Goal: Transaction & Acquisition: Register for event/course

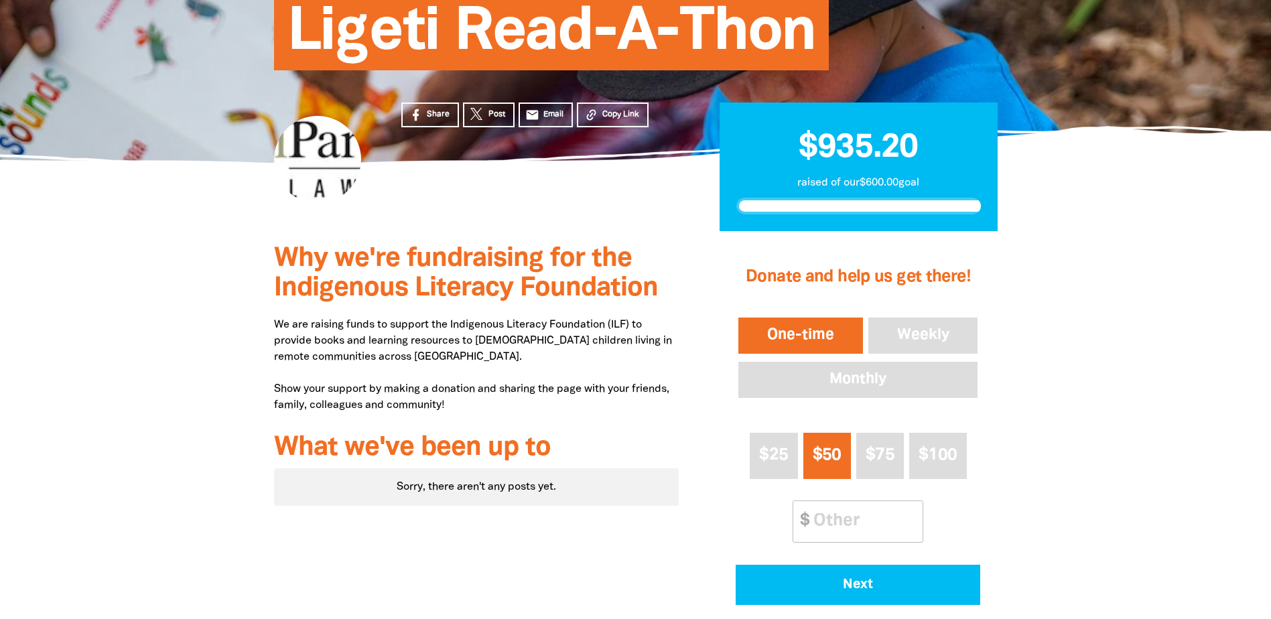
scroll to position [201, 0]
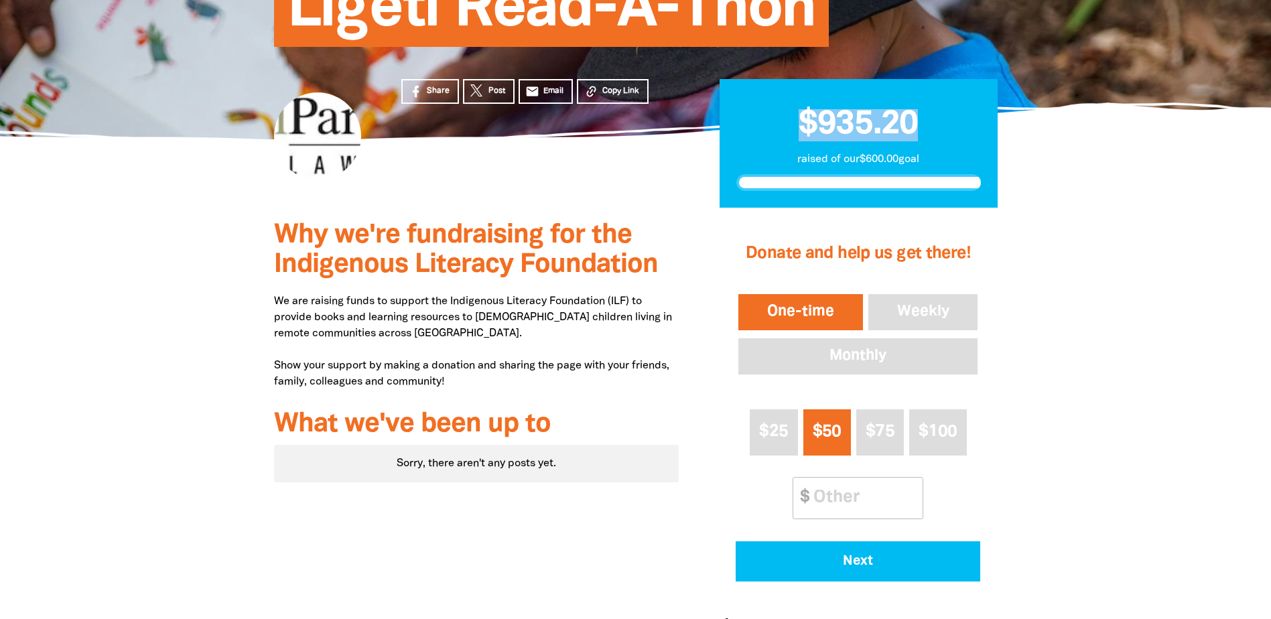
drag, startPoint x: 799, startPoint y: 123, endPoint x: 939, endPoint y: 129, distance: 139.5
click at [939, 129] on h2 "$935.20" at bounding box center [858, 119] width 245 height 46
click at [940, 129] on h2 "$935.20" at bounding box center [858, 119] width 245 height 46
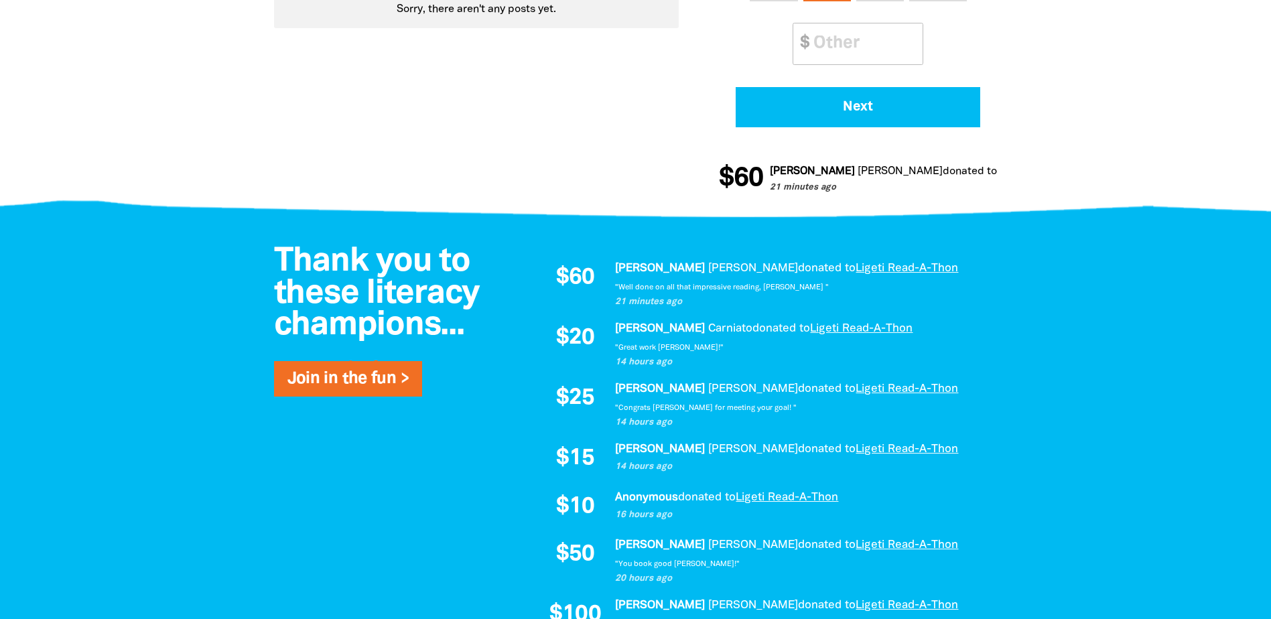
scroll to position [670, 0]
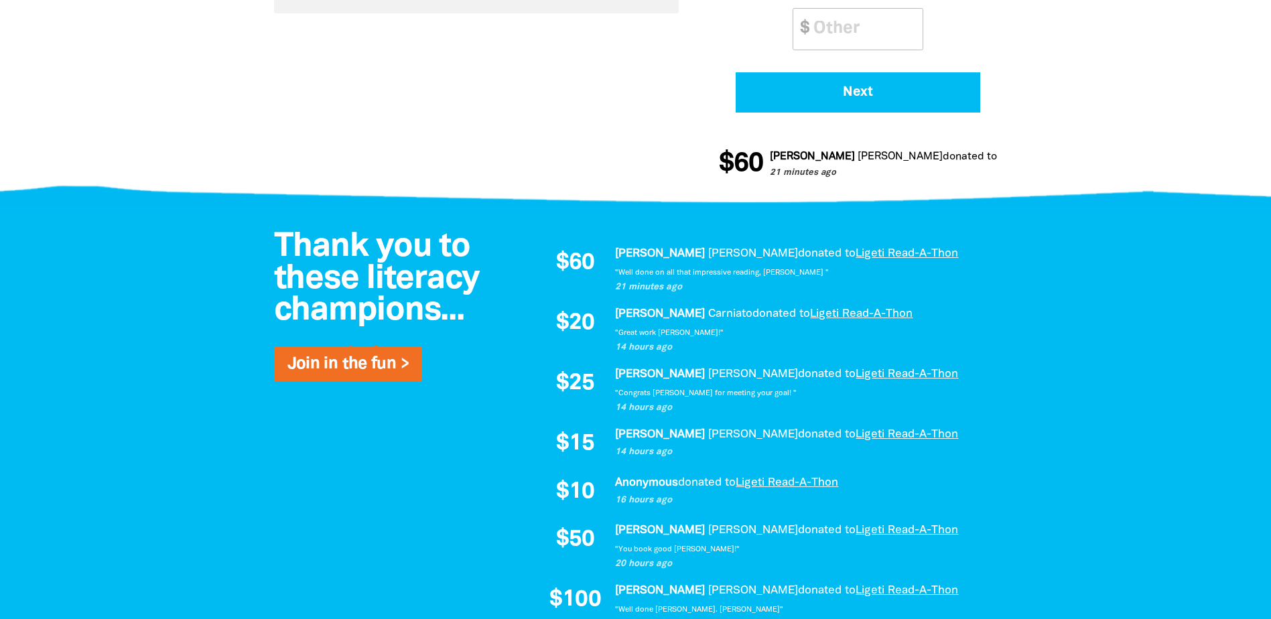
click at [208, 263] on div at bounding box center [635, 563] width 1271 height 717
drag, startPoint x: 284, startPoint y: 452, endPoint x: 277, endPoint y: 449, distance: 7.5
click at [284, 452] on div "Thank you to these literacy champions... Join in the fun > $60 Emily Bailey-Hug…" at bounding box center [636, 563] width 804 height 717
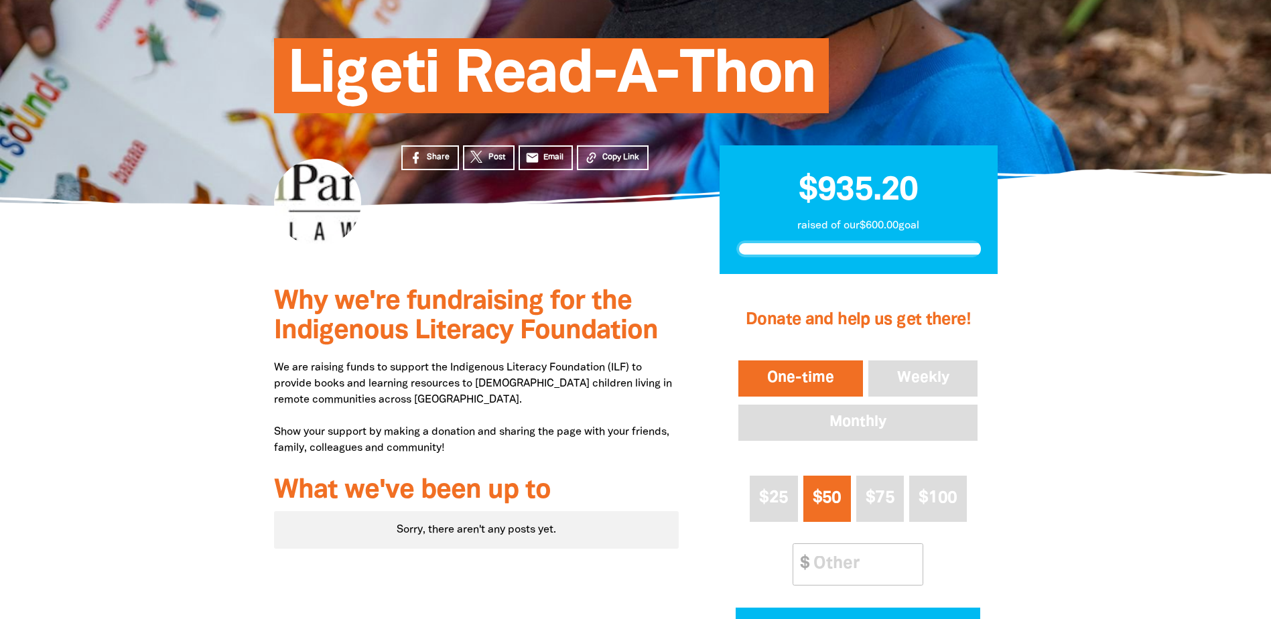
scroll to position [134, 0]
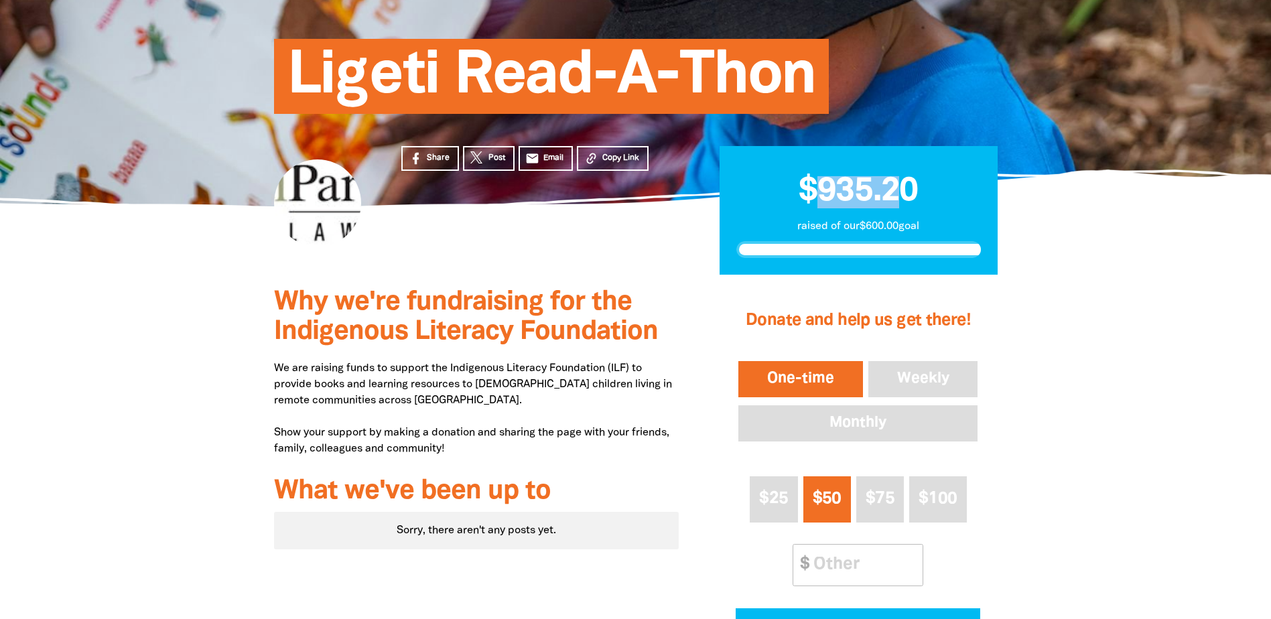
drag, startPoint x: 817, startPoint y: 192, endPoint x: 905, endPoint y: 189, distance: 88.5
click at [905, 189] on span "$935.20" at bounding box center [858, 191] width 119 height 31
click at [916, 191] on span "$935.20" at bounding box center [858, 191] width 119 height 31
drag, startPoint x: 922, startPoint y: 193, endPoint x: 820, endPoint y: 186, distance: 102.7
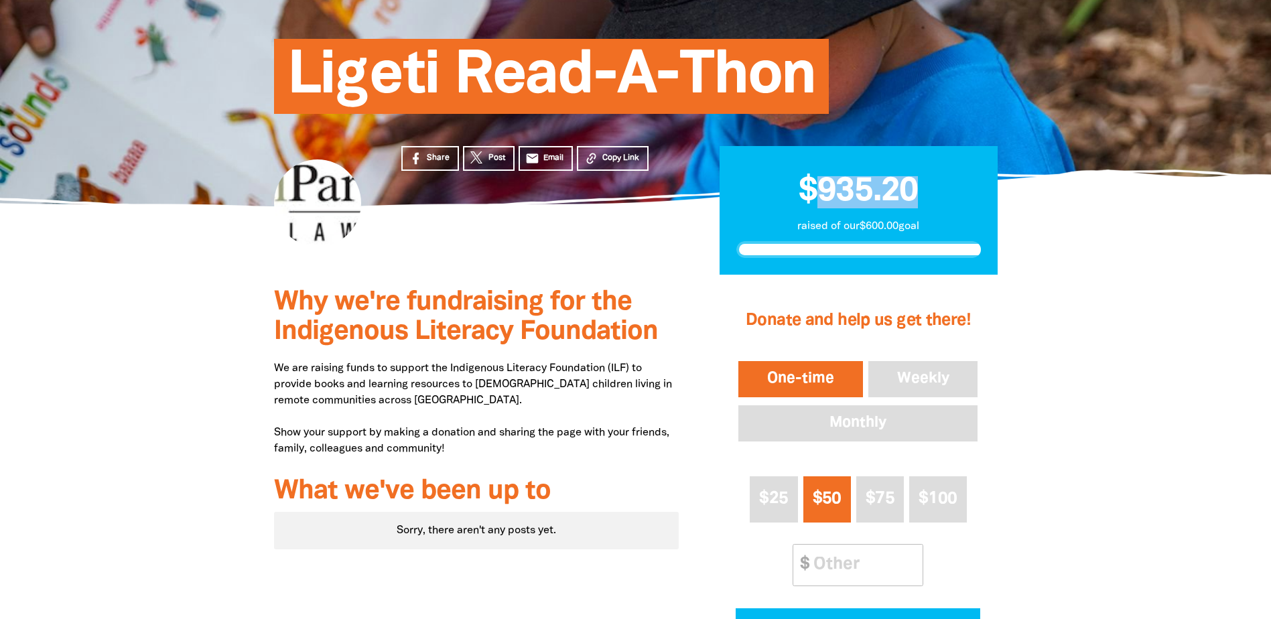
click at [820, 186] on h2 "$935.20" at bounding box center [858, 186] width 245 height 46
click at [820, 186] on span "$935.20" at bounding box center [858, 191] width 119 height 31
drag, startPoint x: 819, startPoint y: 191, endPoint x: 935, endPoint y: 184, distance: 116.8
click at [935, 184] on h2 "$935.20" at bounding box center [858, 186] width 245 height 46
click at [936, 184] on h2 "$935.20" at bounding box center [858, 186] width 245 height 46
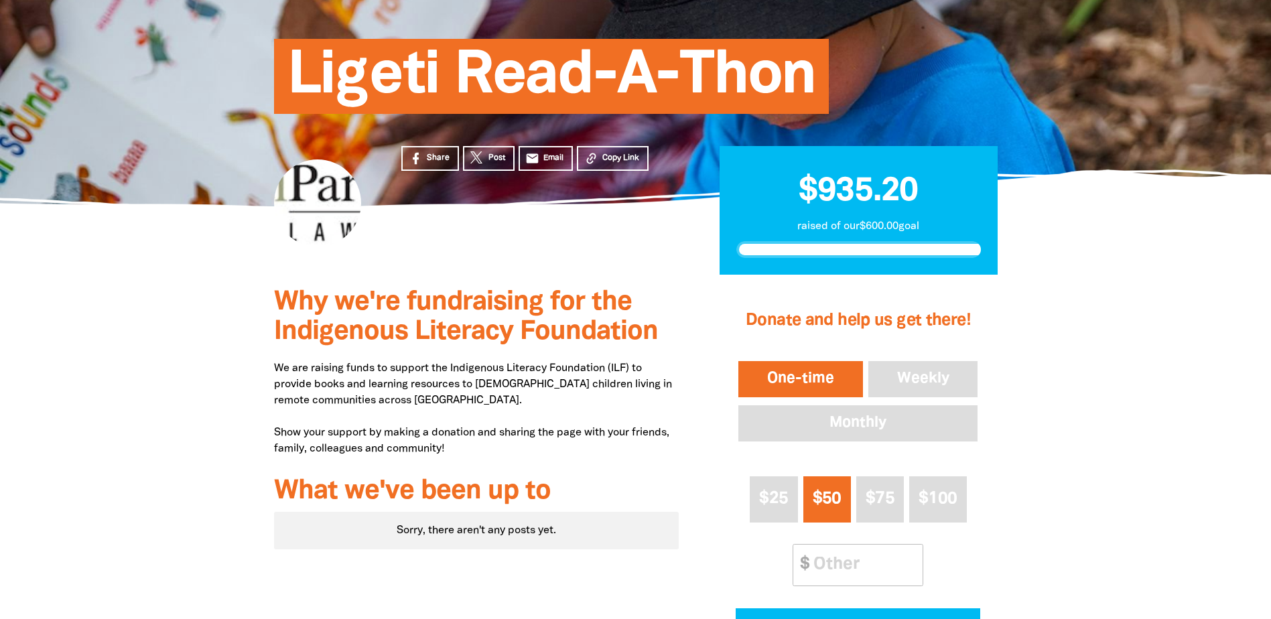
click at [316, 340] on span "Why we're fundraising for the Indigenous Literacy Foundation" at bounding box center [466, 317] width 384 height 54
click at [157, 328] on div at bounding box center [635, 505] width 1271 height 460
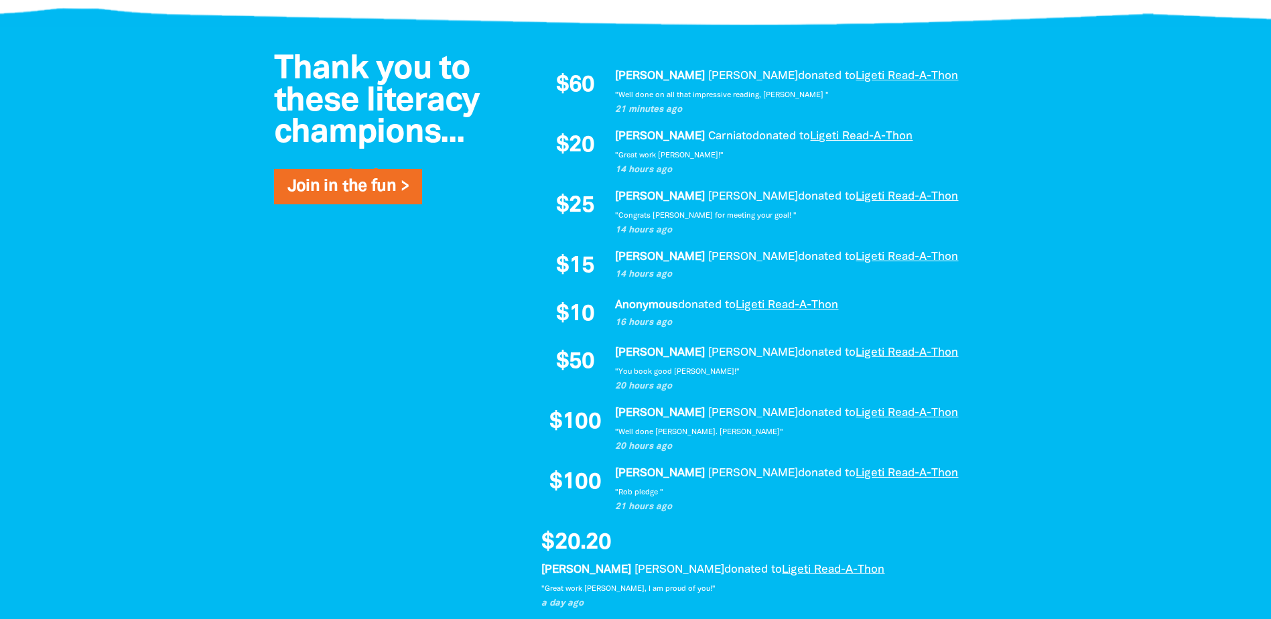
scroll to position [871, 0]
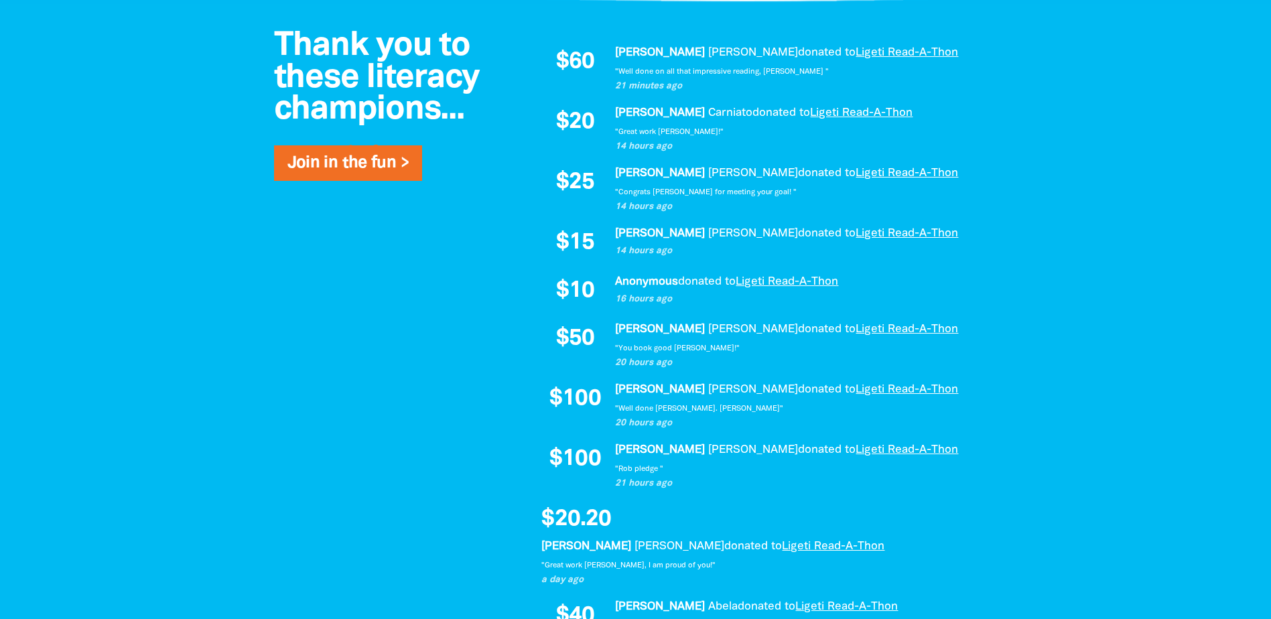
click at [290, 288] on div "Thank you to these literacy champions... Join in the fun > $60 Emily Bailey-Hug…" at bounding box center [636, 362] width 804 height 717
click at [109, 350] on div at bounding box center [635, 362] width 1271 height 717
click at [237, 334] on div "Thank you to these literacy champions... Join in the fun > $60 Emily Bailey-Hug…" at bounding box center [636, 362] width 804 height 717
click at [162, 388] on div at bounding box center [635, 362] width 1271 height 717
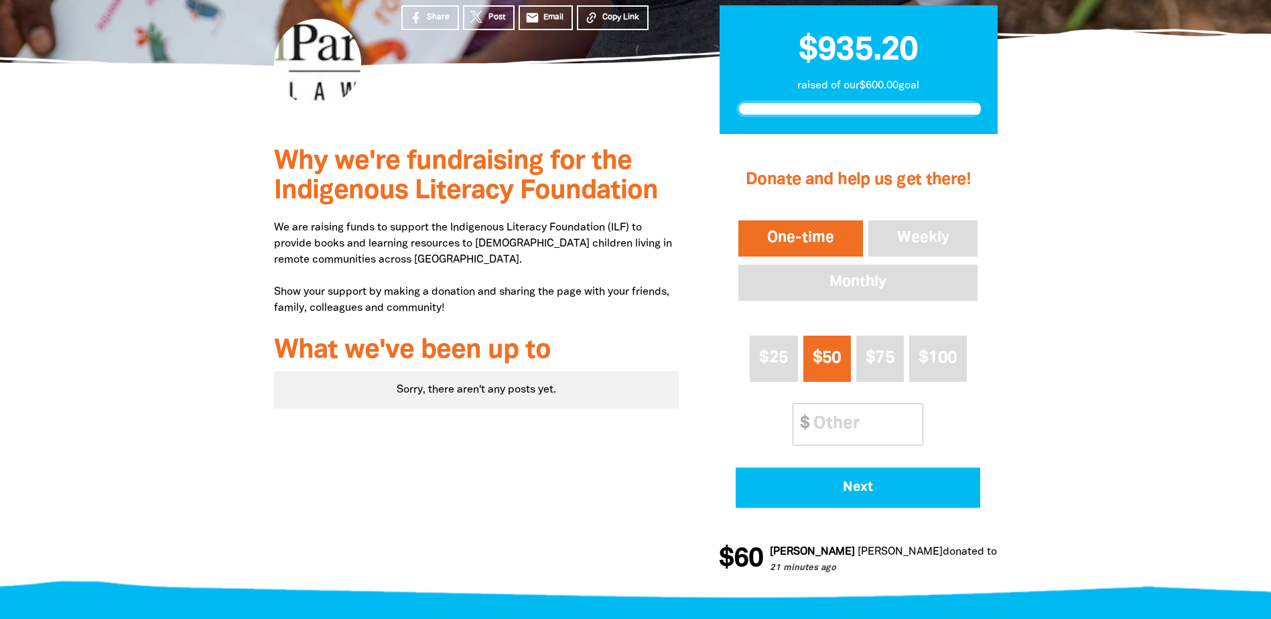
scroll to position [335, 0]
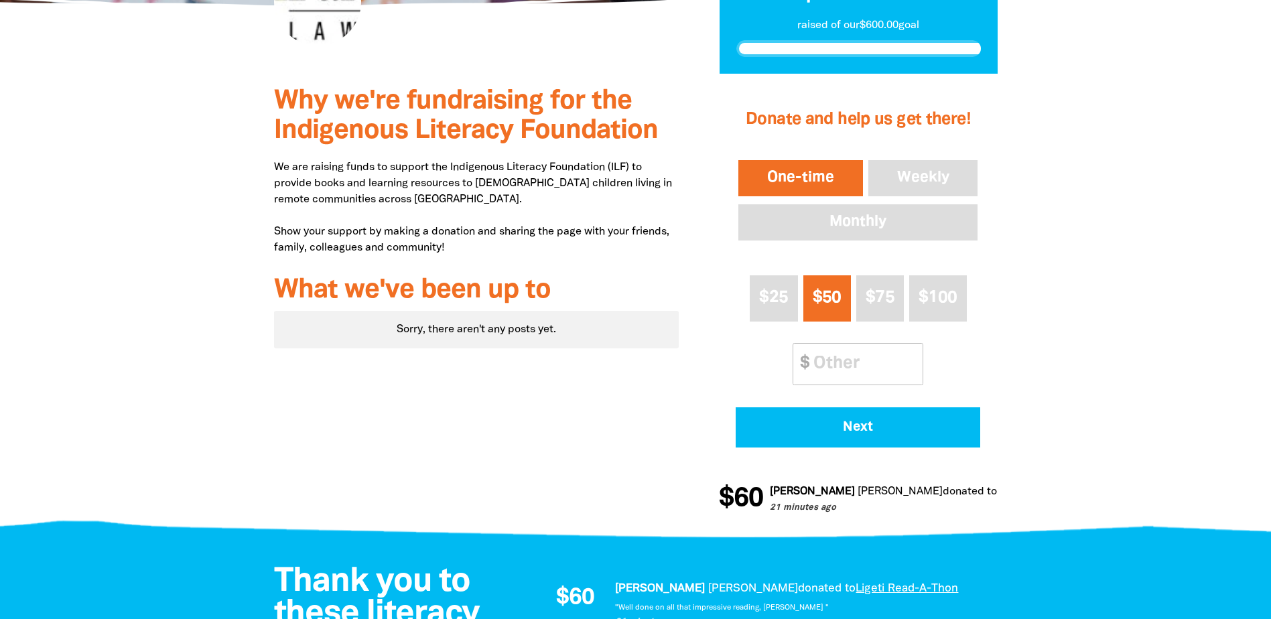
click at [43, 245] on div at bounding box center [635, 304] width 1271 height 460
click at [168, 262] on div at bounding box center [635, 304] width 1271 height 460
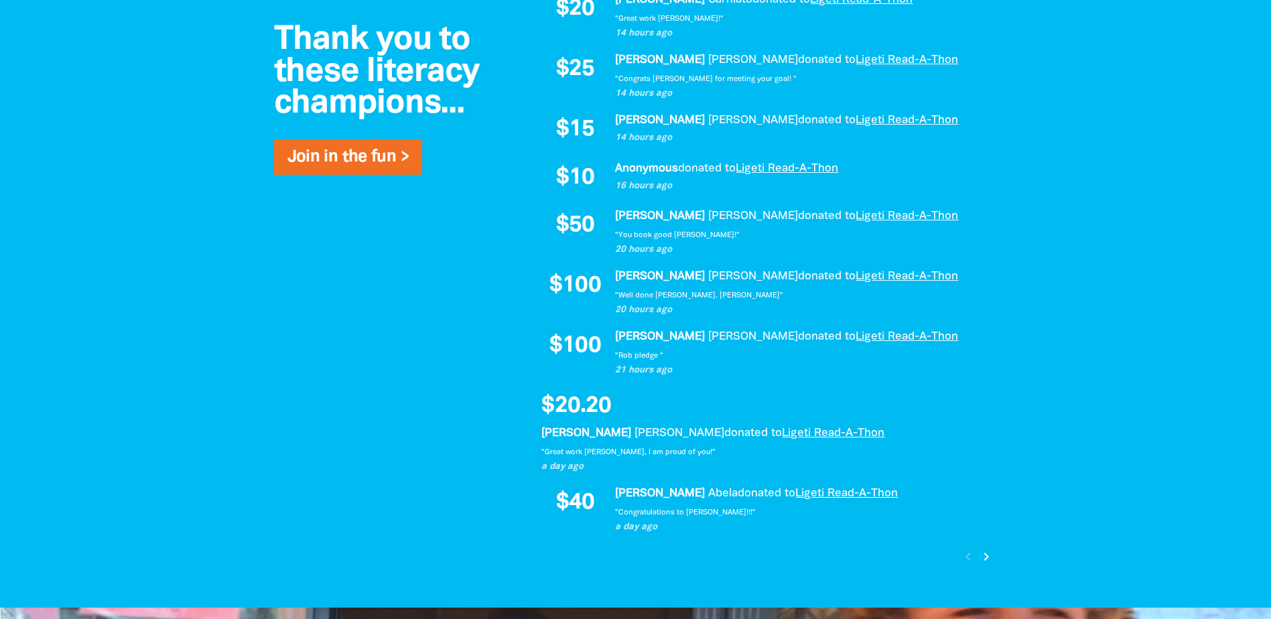
scroll to position [1005, 0]
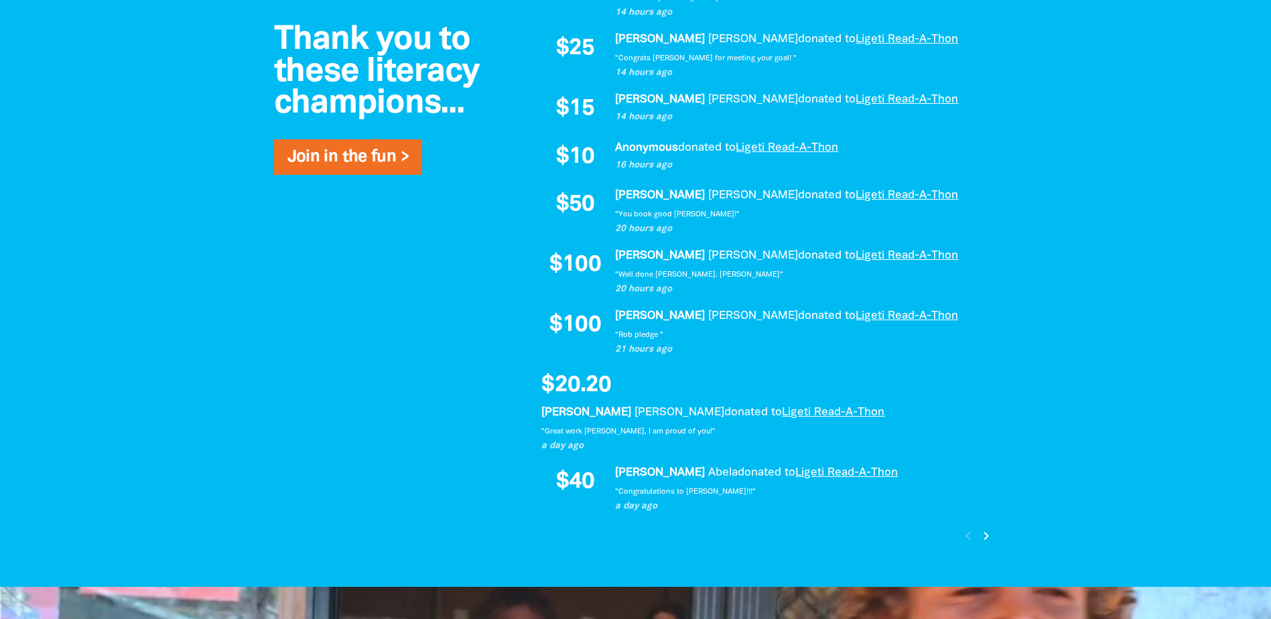
click at [151, 332] on div at bounding box center [635, 228] width 1271 height 717
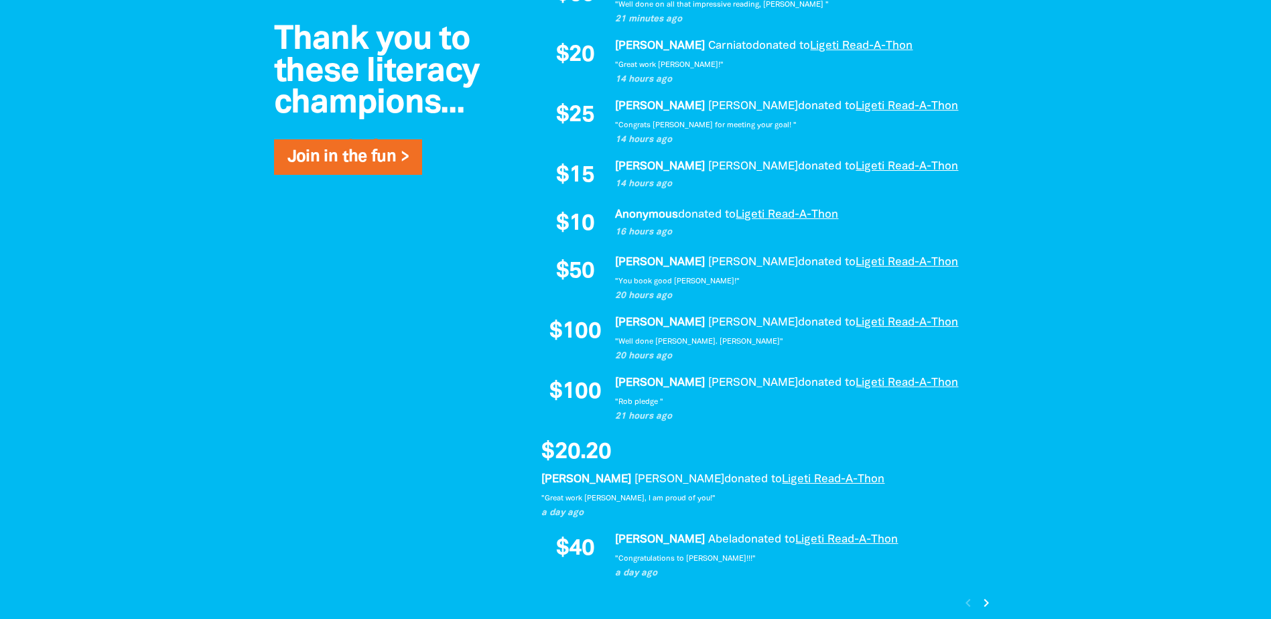
click at [184, 378] on div at bounding box center [635, 295] width 1271 height 717
click at [200, 293] on div at bounding box center [635, 295] width 1271 height 717
click at [168, 350] on div at bounding box center [635, 295] width 1271 height 717
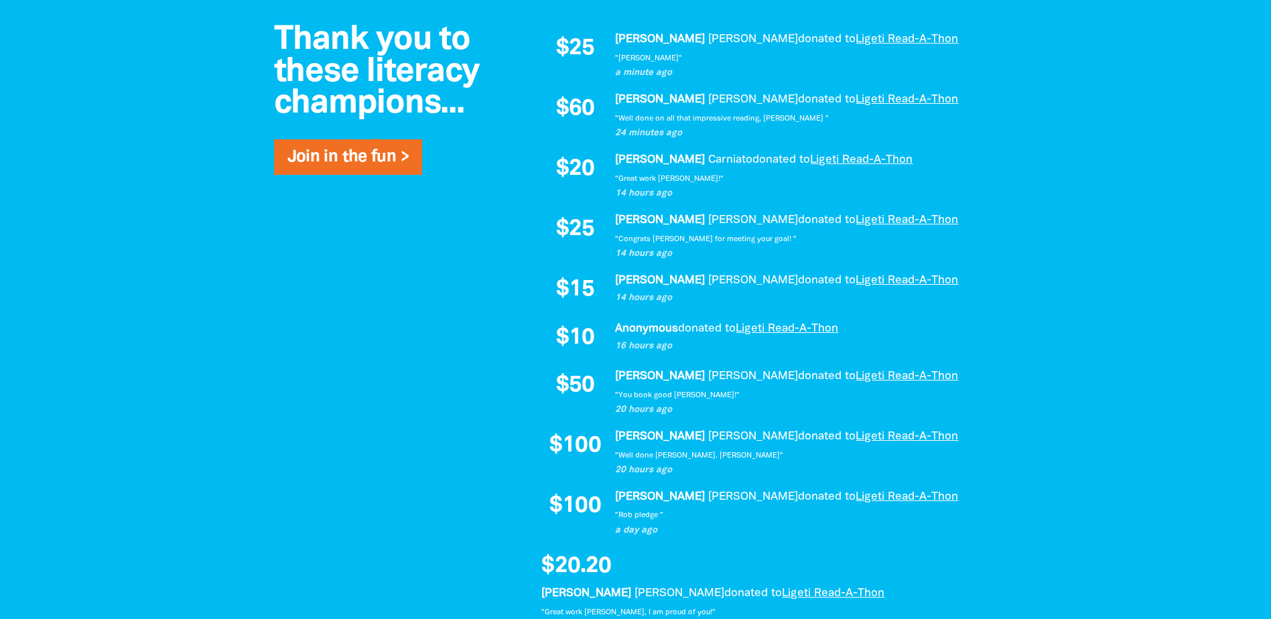
scroll to position [888, 0]
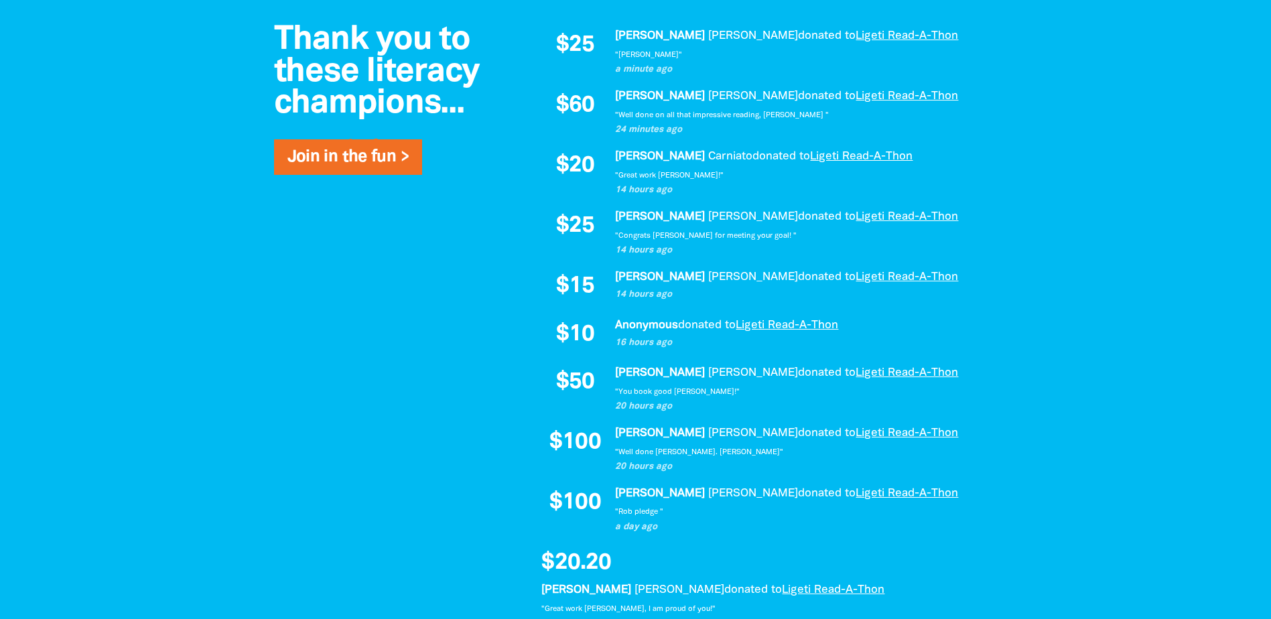
click at [184, 285] on div at bounding box center [635, 345] width 1271 height 717
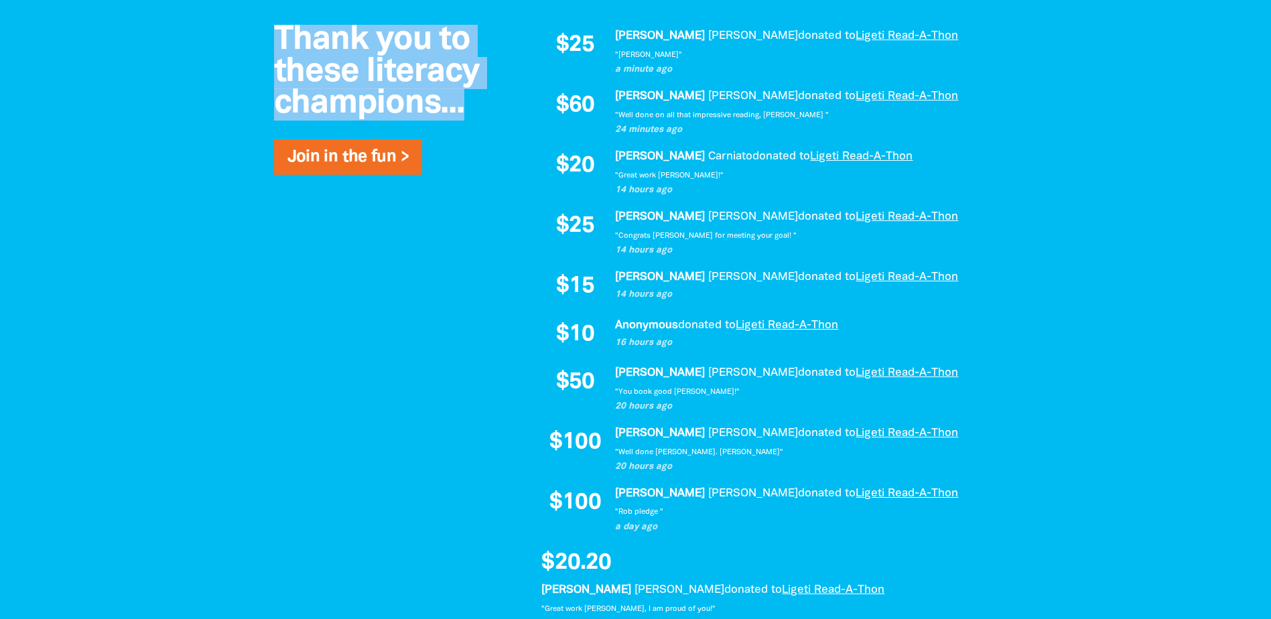
drag, startPoint x: 277, startPoint y: 32, endPoint x: 465, endPoint y: 108, distance: 203.0
click at [465, 108] on h2 "Thank you to these literacy champions..." at bounding box center [381, 73] width 214 height 96
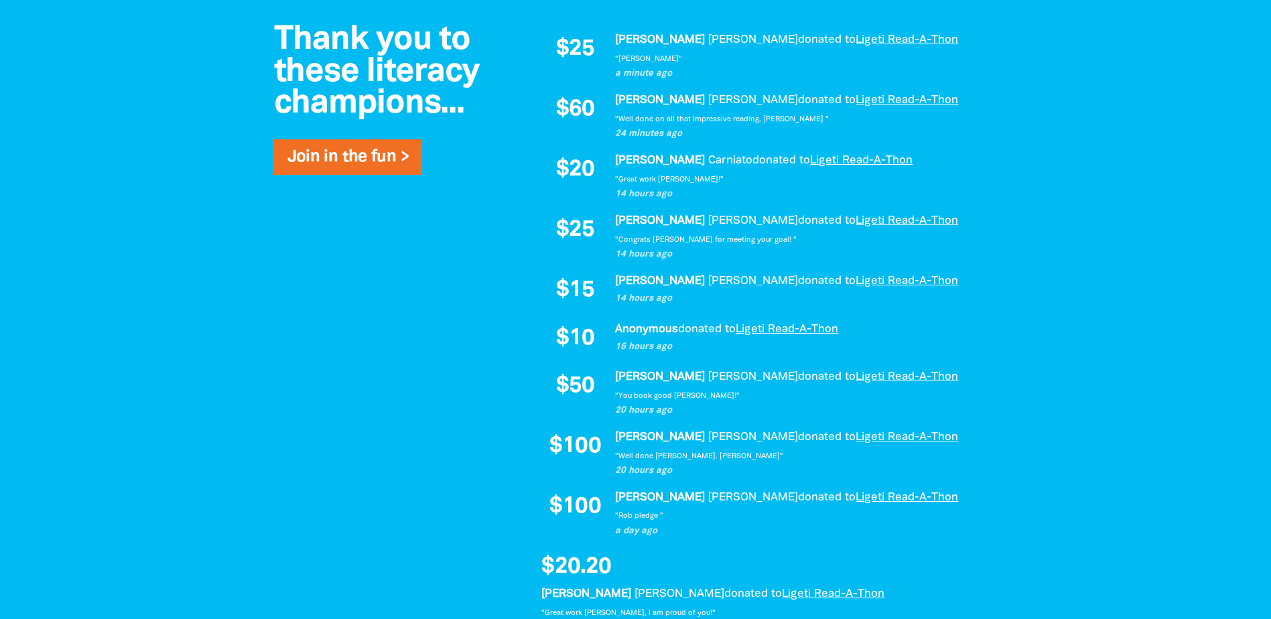
scroll to position [821, 0]
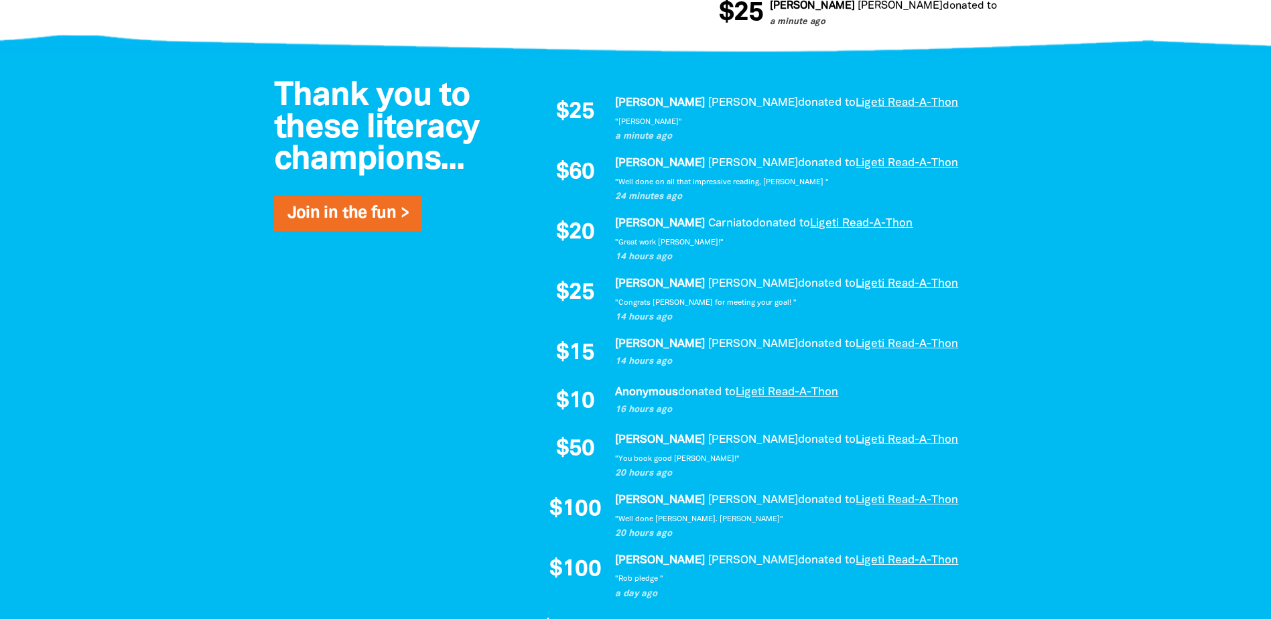
click at [58, 314] on div at bounding box center [635, 412] width 1271 height 717
click at [190, 243] on div at bounding box center [635, 412] width 1271 height 717
click at [147, 247] on div at bounding box center [635, 412] width 1271 height 717
click at [152, 261] on div at bounding box center [635, 412] width 1271 height 717
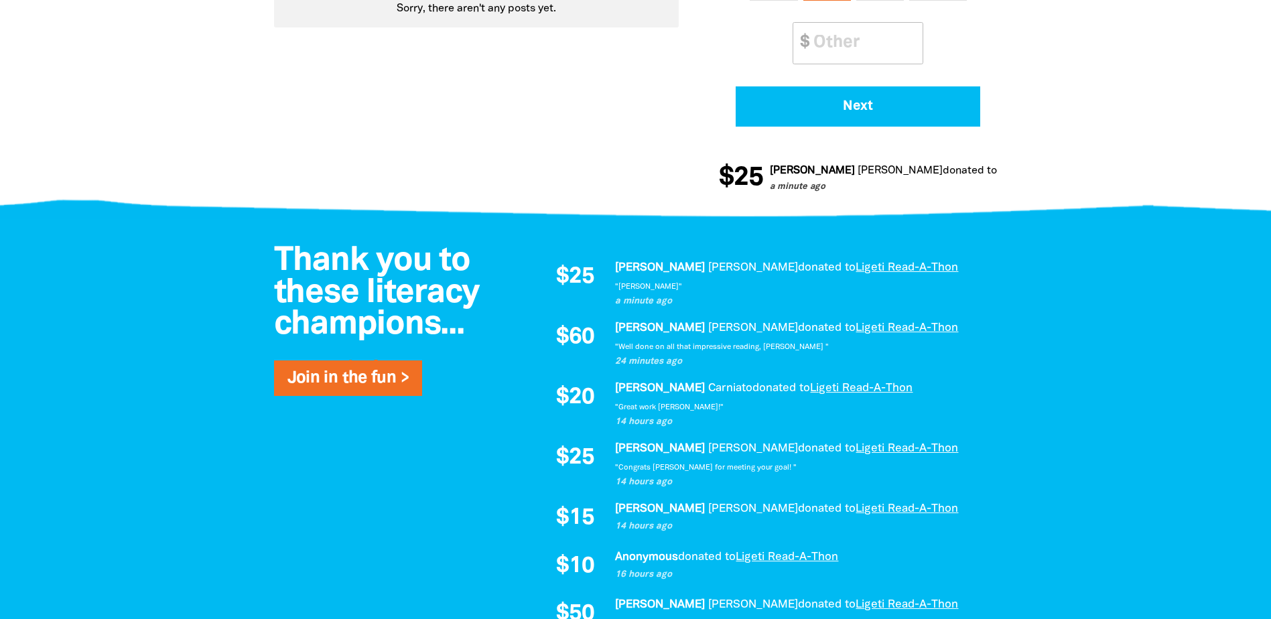
scroll to position [687, 0]
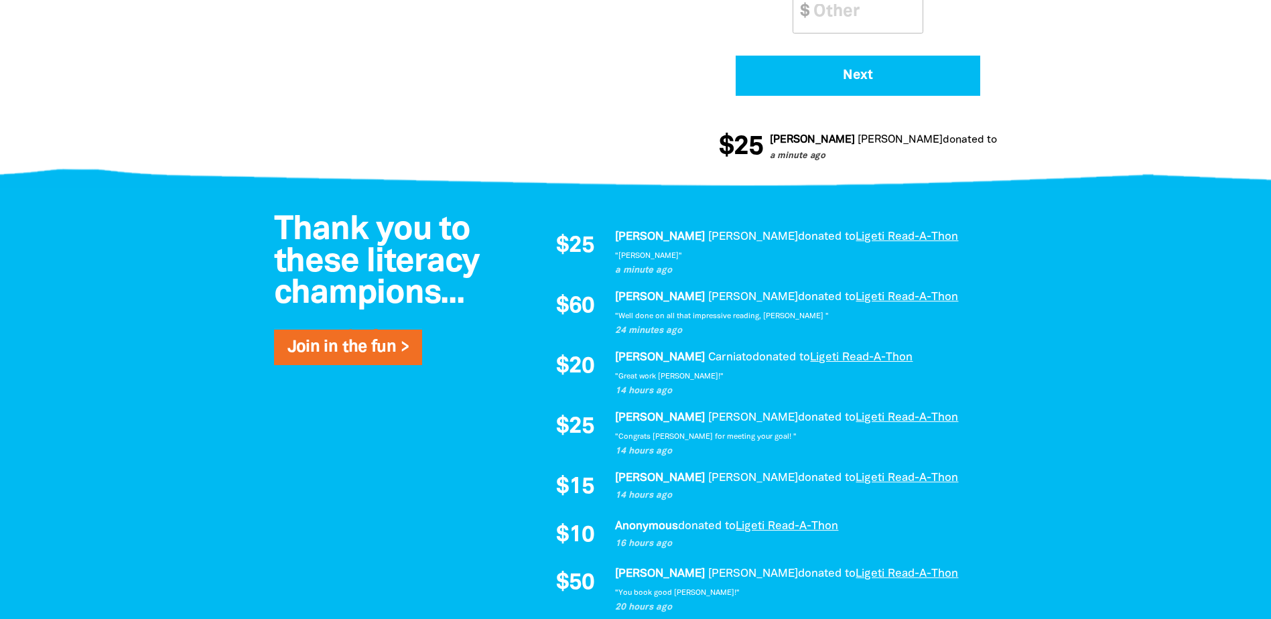
click at [162, 394] on div at bounding box center [635, 546] width 1271 height 717
click at [119, 322] on div at bounding box center [635, 546] width 1271 height 717
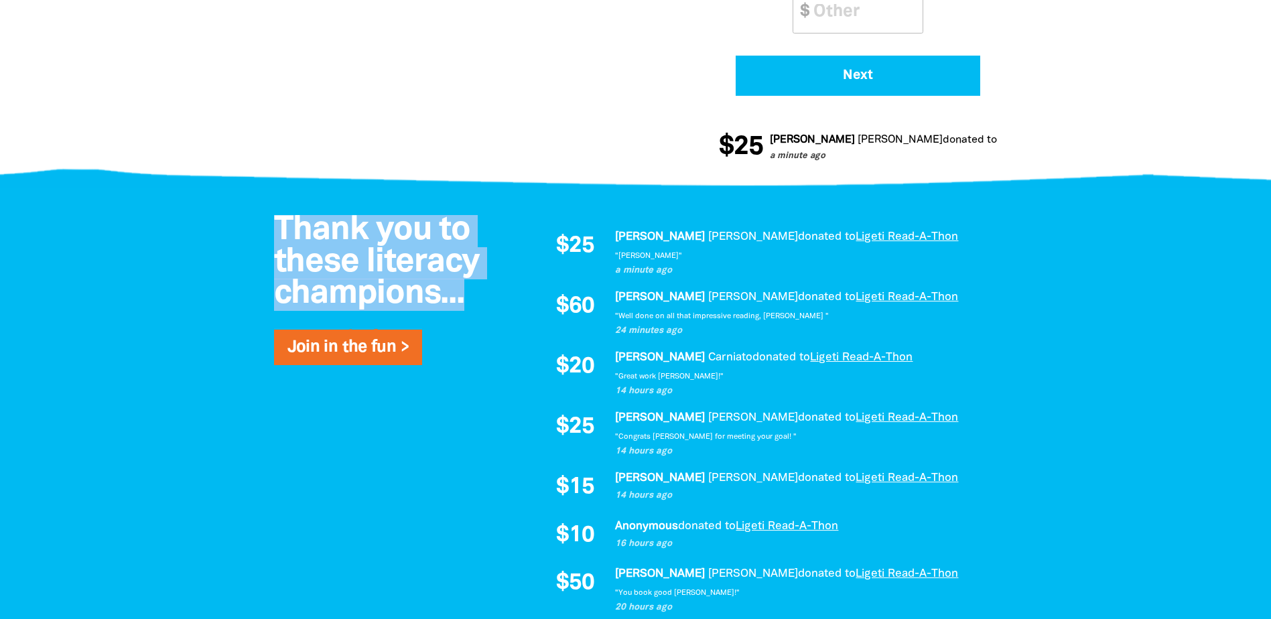
drag, startPoint x: 276, startPoint y: 222, endPoint x: 468, endPoint y: 304, distance: 208.6
click at [468, 304] on h2 "Thank you to these literacy champions..." at bounding box center [381, 263] width 214 height 96
drag, startPoint x: 468, startPoint y: 303, endPoint x: 292, endPoint y: 233, distance: 188.9
click at [293, 234] on h2 "Thank you to these literacy champions..." at bounding box center [381, 263] width 214 height 96
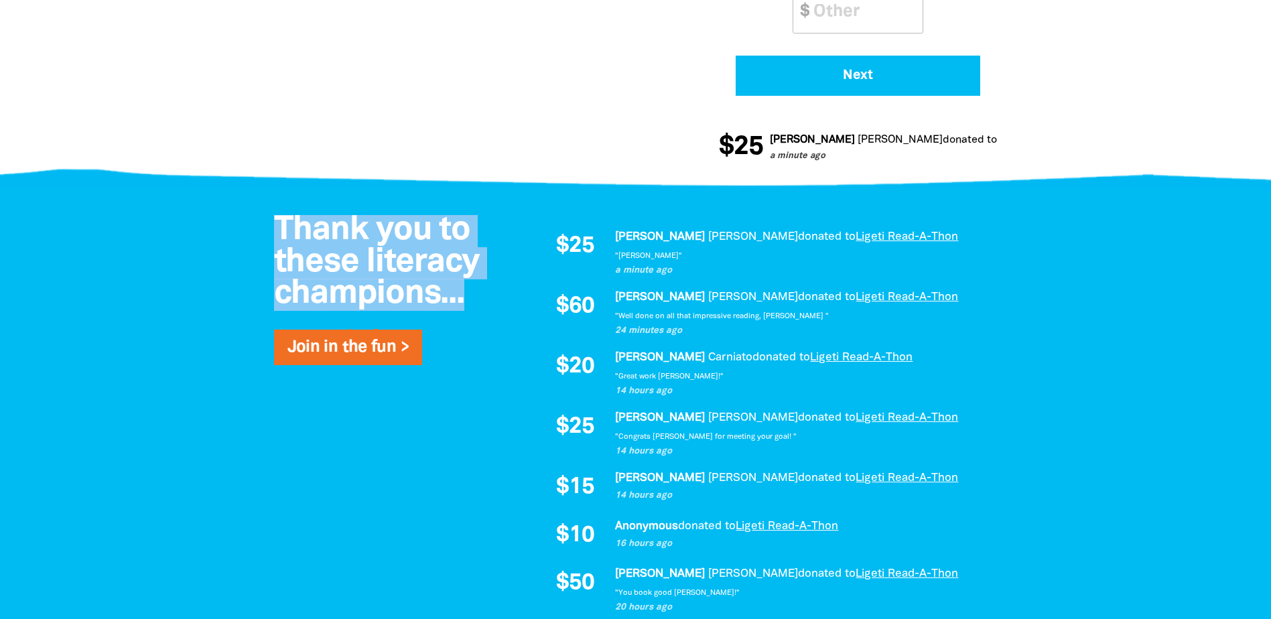
click at [292, 233] on span "Thank you to these literacy champions..." at bounding box center [377, 262] width 206 height 94
drag, startPoint x: 281, startPoint y: 231, endPoint x: 471, endPoint y: 298, distance: 202.0
click at [471, 298] on h2 "Thank you to these literacy champions..." at bounding box center [381, 263] width 214 height 96
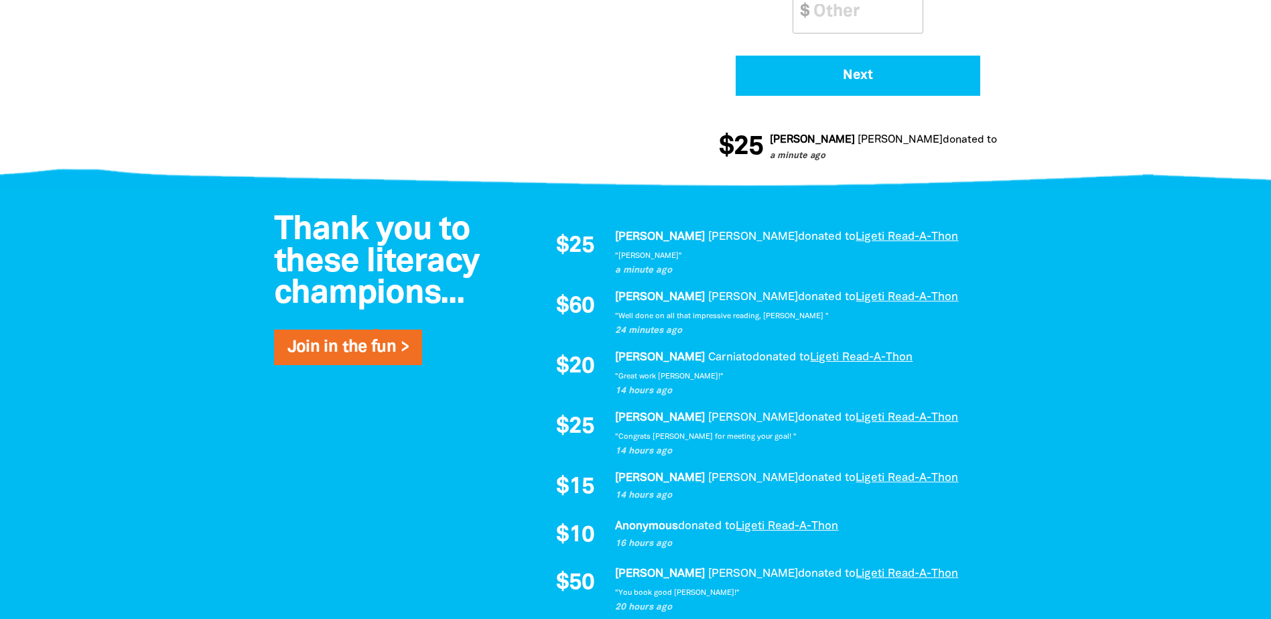
click at [222, 265] on div at bounding box center [635, 546] width 1271 height 717
click at [182, 281] on div at bounding box center [635, 546] width 1271 height 717
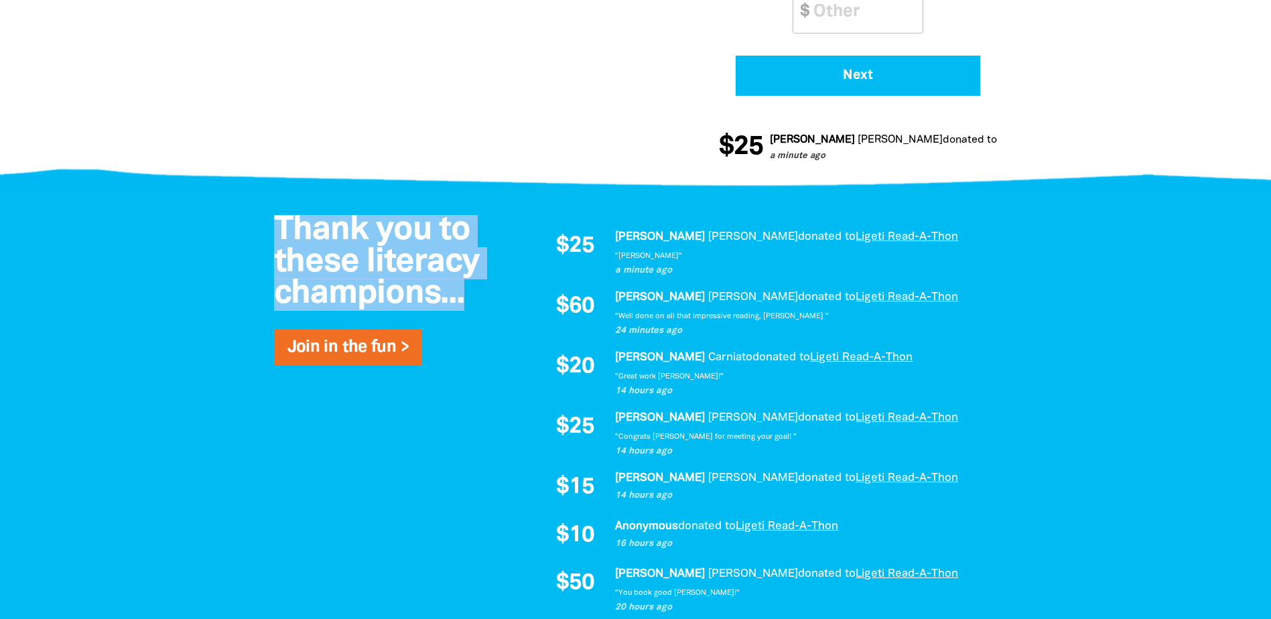
drag, startPoint x: 277, startPoint y: 222, endPoint x: 485, endPoint y: 294, distance: 219.8
click at [485, 294] on h2 "Thank you to these literacy champions..." at bounding box center [381, 263] width 214 height 96
drag, startPoint x: 485, startPoint y: 296, endPoint x: 279, endPoint y: 231, distance: 216.4
click at [279, 231] on h2 "Thank you to these literacy champions..." at bounding box center [381, 263] width 214 height 96
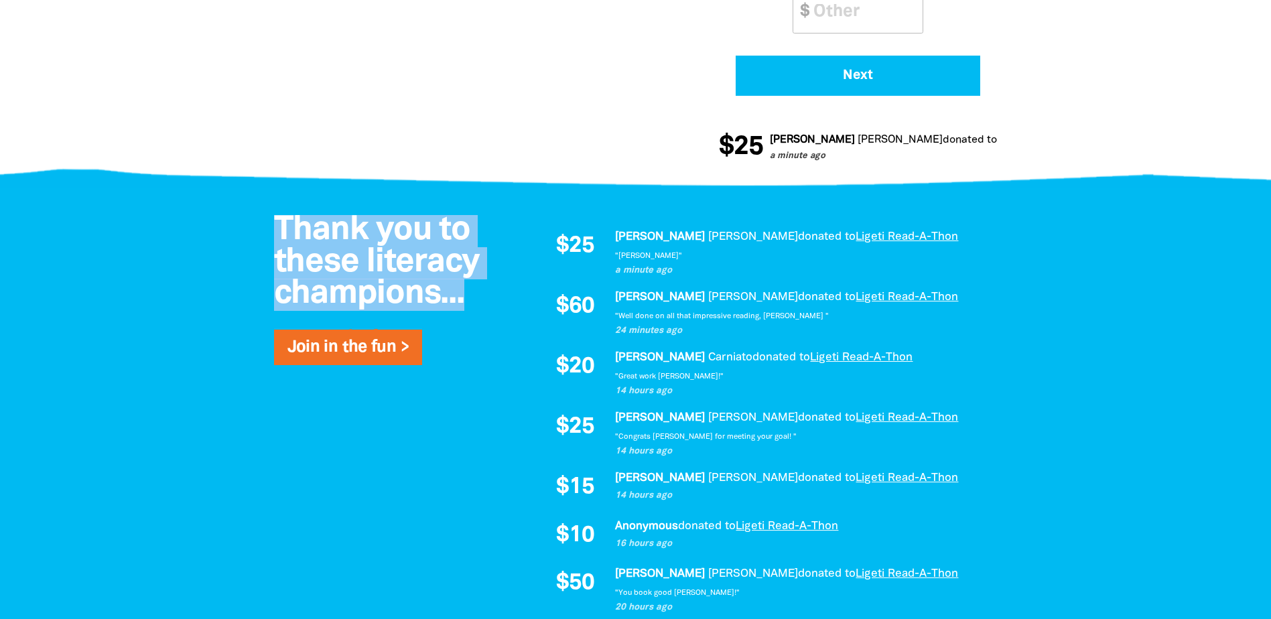
click at [277, 230] on span "Thank you to these literacy champions..." at bounding box center [377, 262] width 206 height 94
drag, startPoint x: 275, startPoint y: 223, endPoint x: 476, endPoint y: 303, distance: 216.3
click at [476, 303] on h2 "Thank you to these literacy champions..." at bounding box center [381, 263] width 214 height 96
drag, startPoint x: 471, startPoint y: 302, endPoint x: 260, endPoint y: 226, distance: 224.0
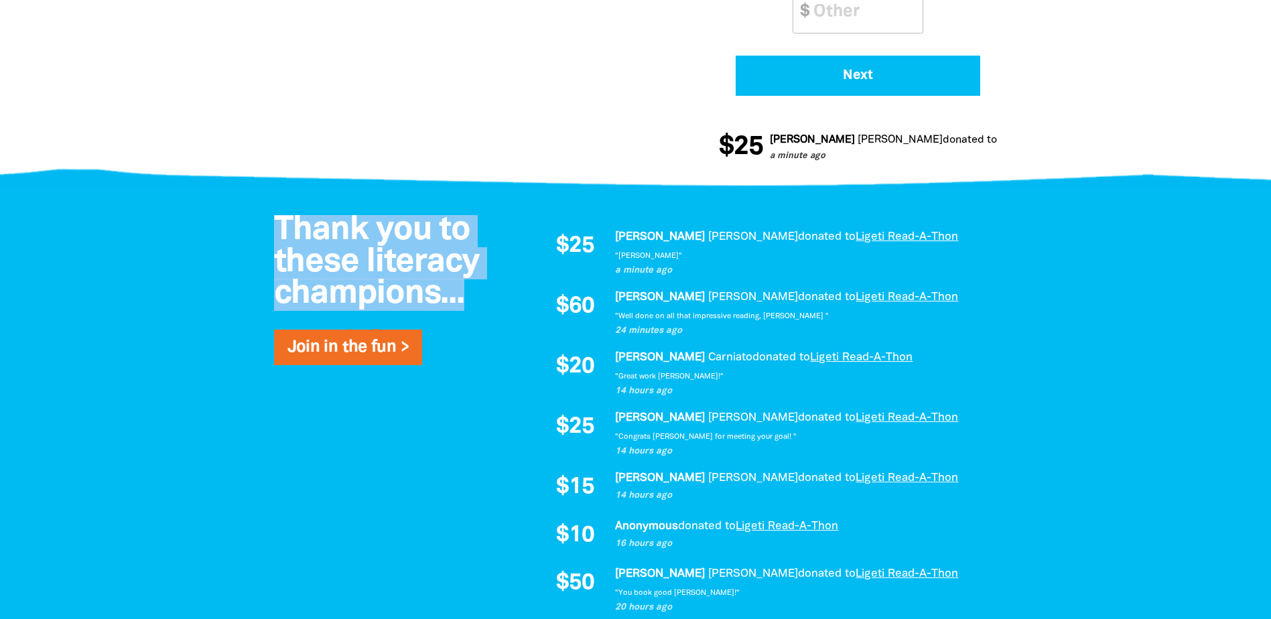
click at [260, 226] on div "Thank you to these literacy champions... Join in the fun >" at bounding box center [381, 293] width 255 height 157
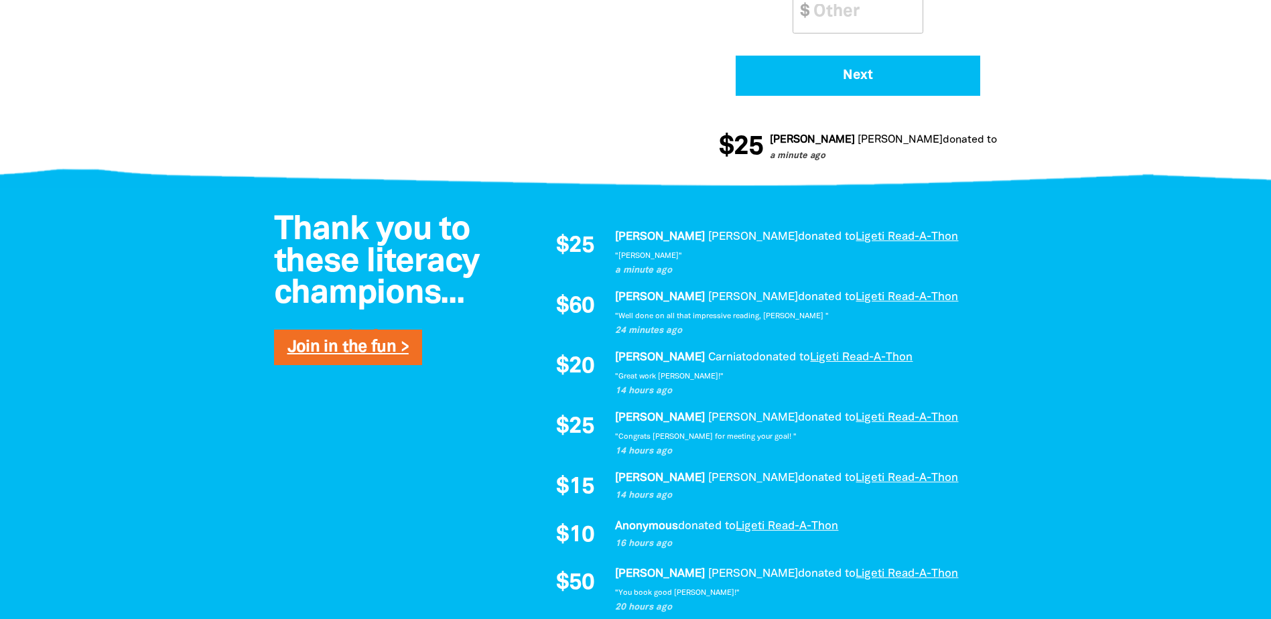
click at [287, 350] on link "Join in the fun >" at bounding box center [347, 347] width 121 height 15
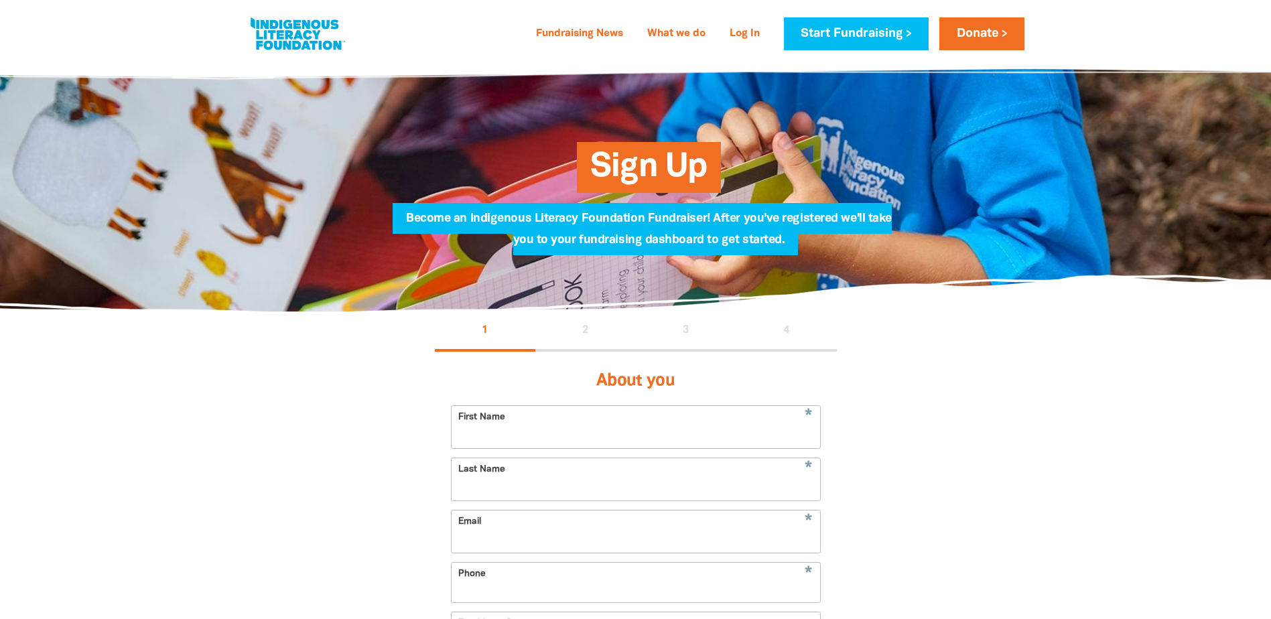
select select "AU"
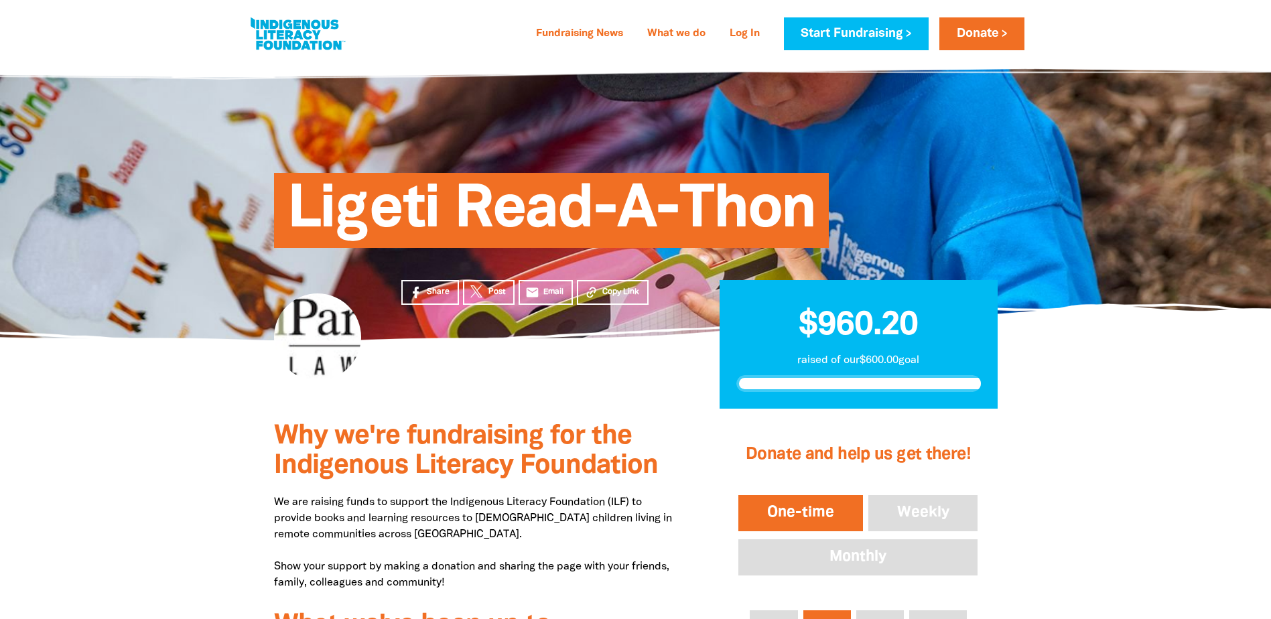
scroll to position [687, 0]
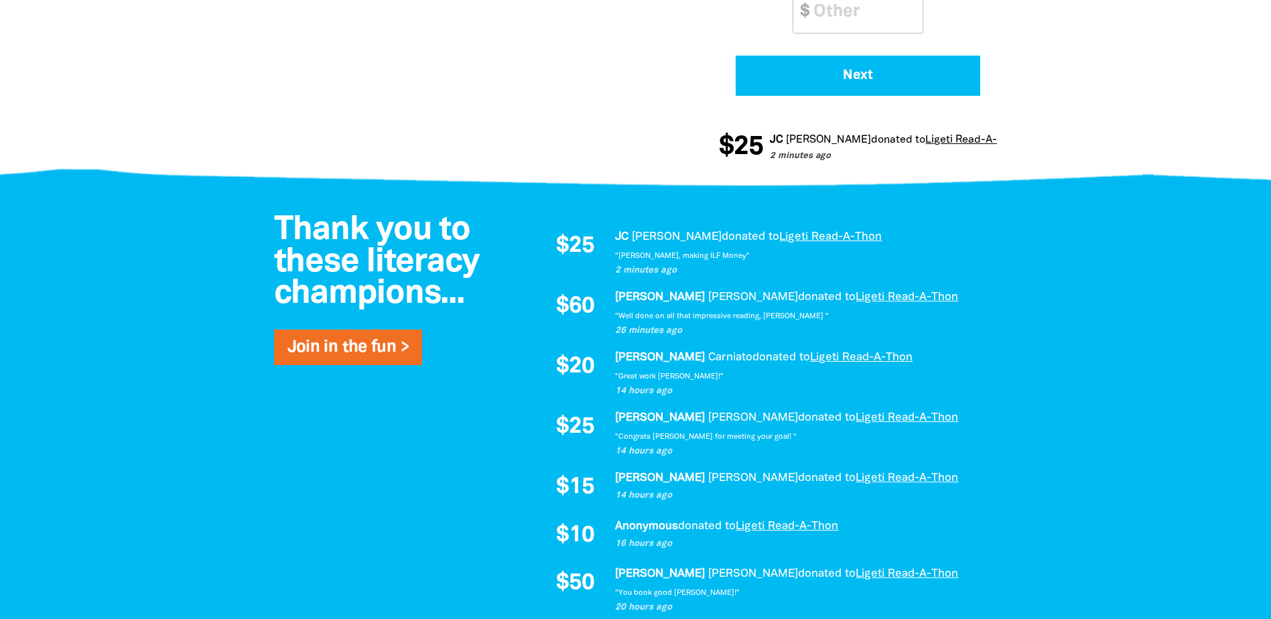
click at [225, 328] on div at bounding box center [635, 546] width 1271 height 717
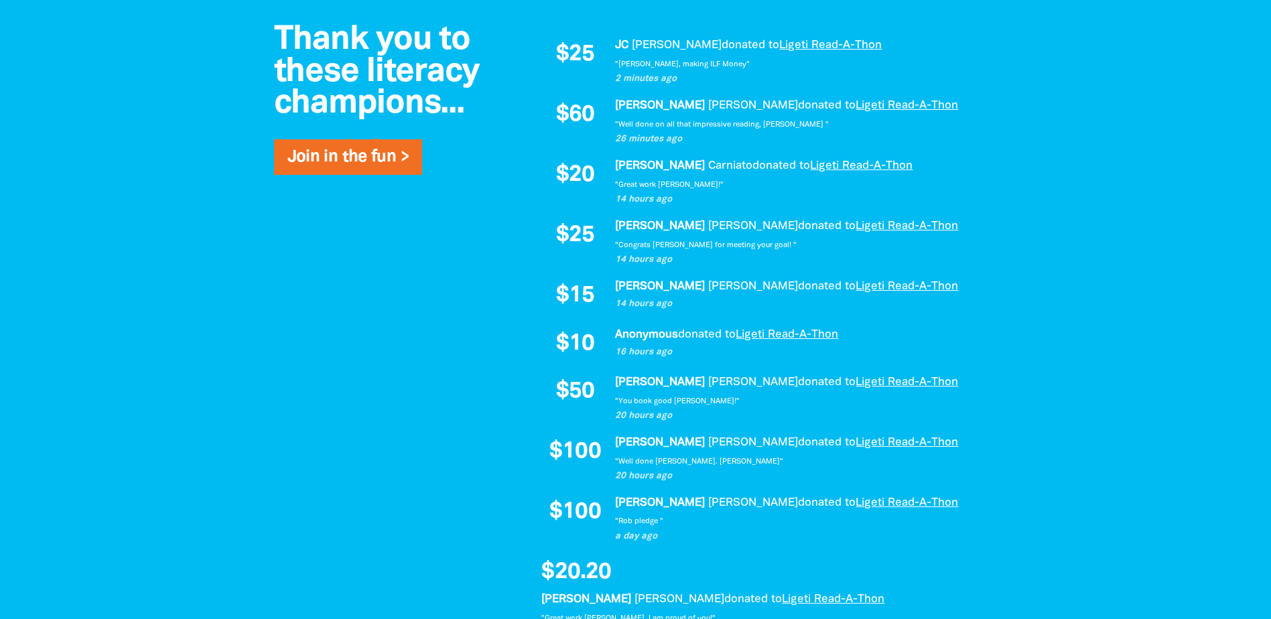
scroll to position [888, 0]
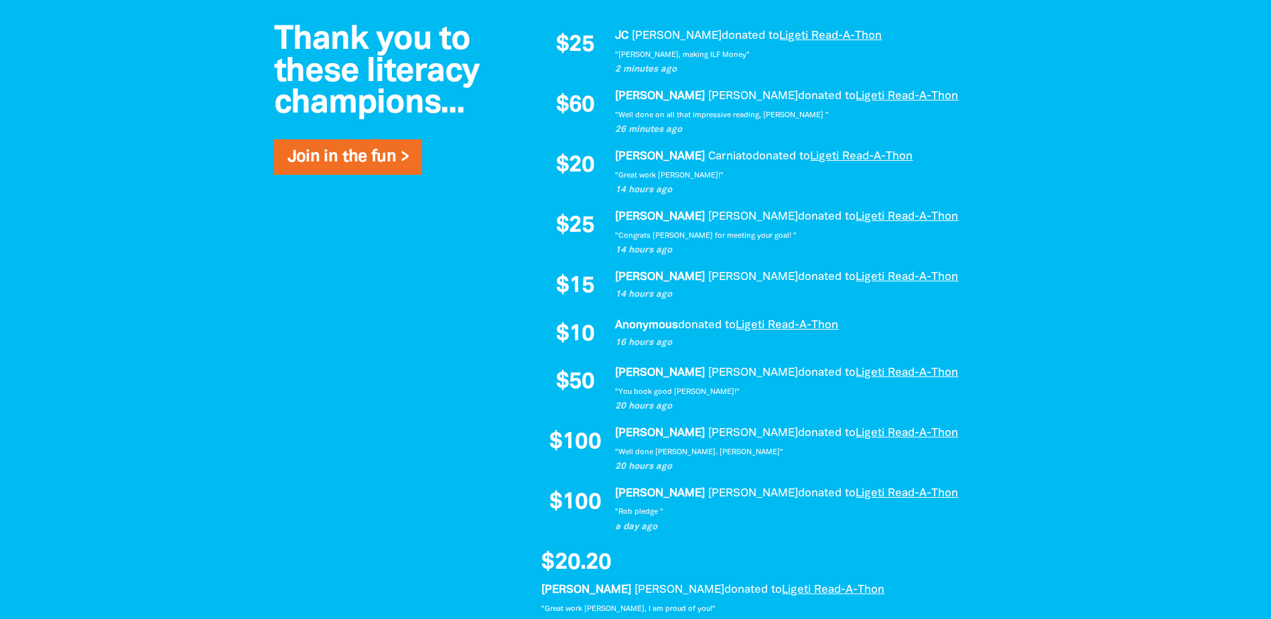
click at [216, 189] on div at bounding box center [635, 345] width 1271 height 717
click at [218, 212] on div at bounding box center [635, 345] width 1271 height 717
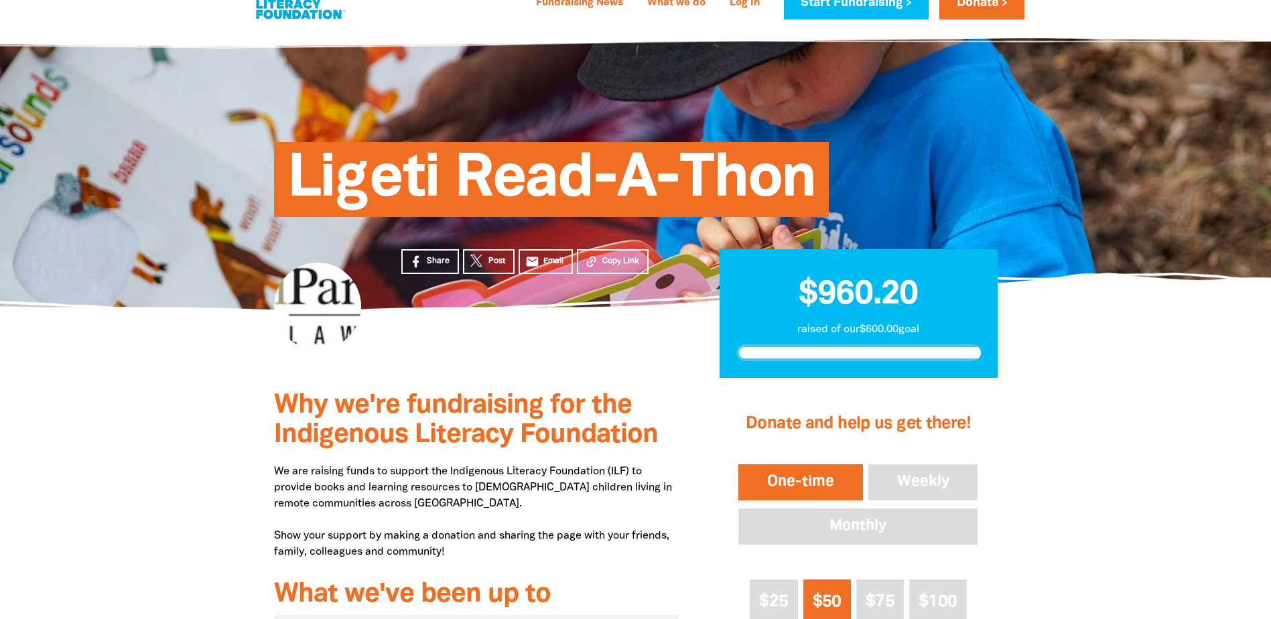
scroll to position [0, 0]
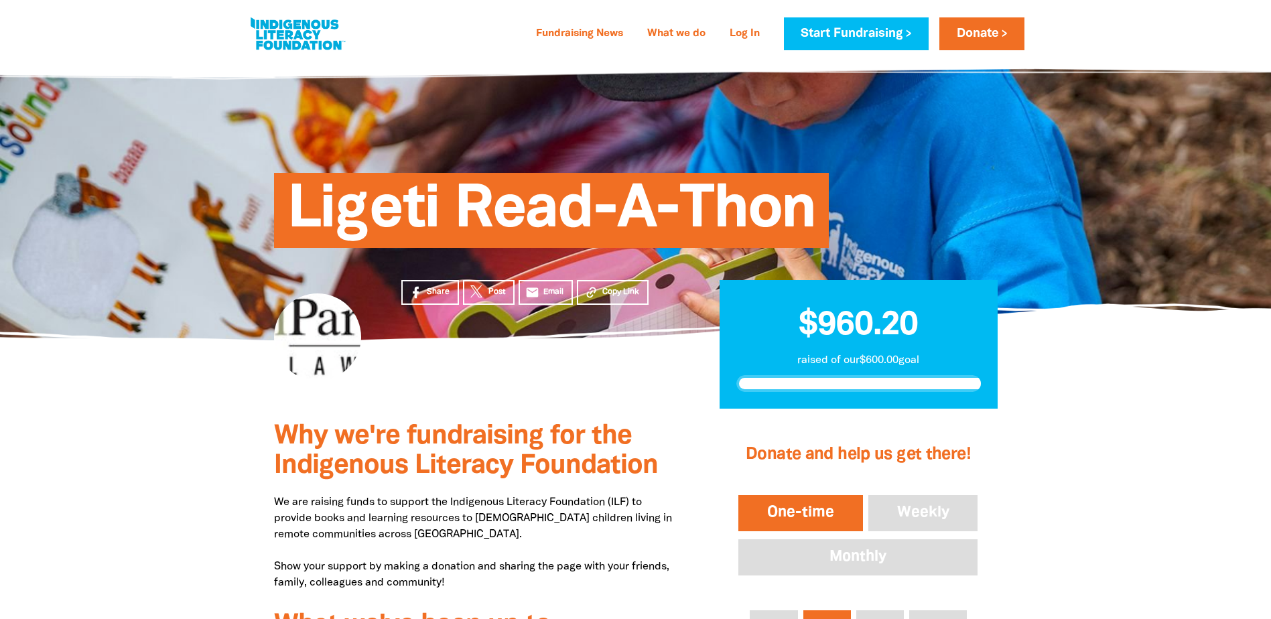
click at [149, 387] on section "Share Post email Email Copy Link $960.20 raised of our $600.00 goal" at bounding box center [635, 374] width 1271 height 69
click at [150, 407] on section "Share Post email Email Copy Link $960.20 raised of our $600.00 goal" at bounding box center [635, 374] width 1271 height 69
click at [119, 381] on section "Share Post email Email Copy Link $960.20 raised of our $600.00 goal" at bounding box center [635, 374] width 1271 height 69
drag, startPoint x: 147, startPoint y: 411, endPoint x: 146, endPoint y: 403, distance: 7.4
